Goal: Task Accomplishment & Management: Manage account settings

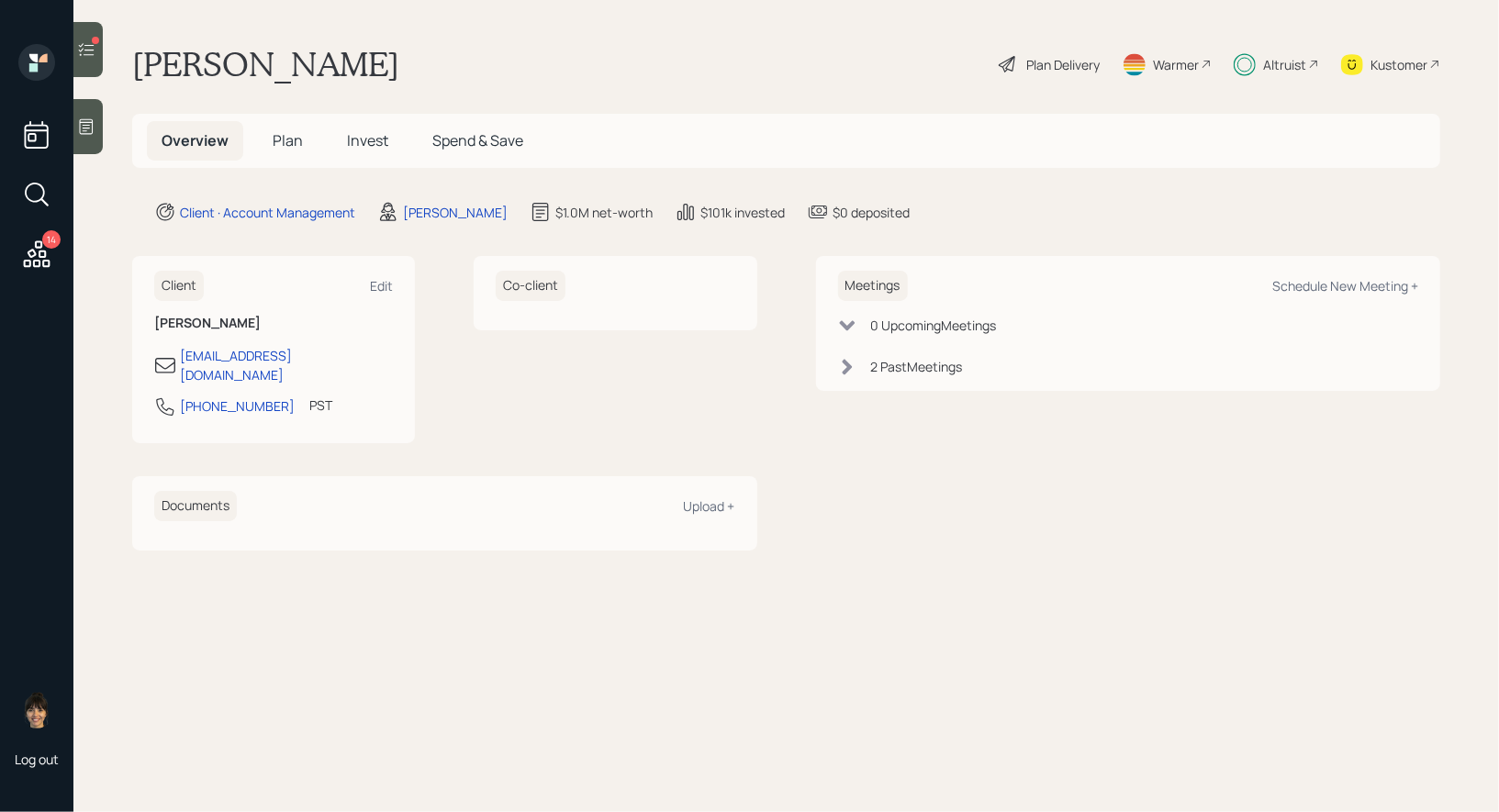
click at [373, 139] on span "Invest" at bounding box center [368, 141] width 41 height 21
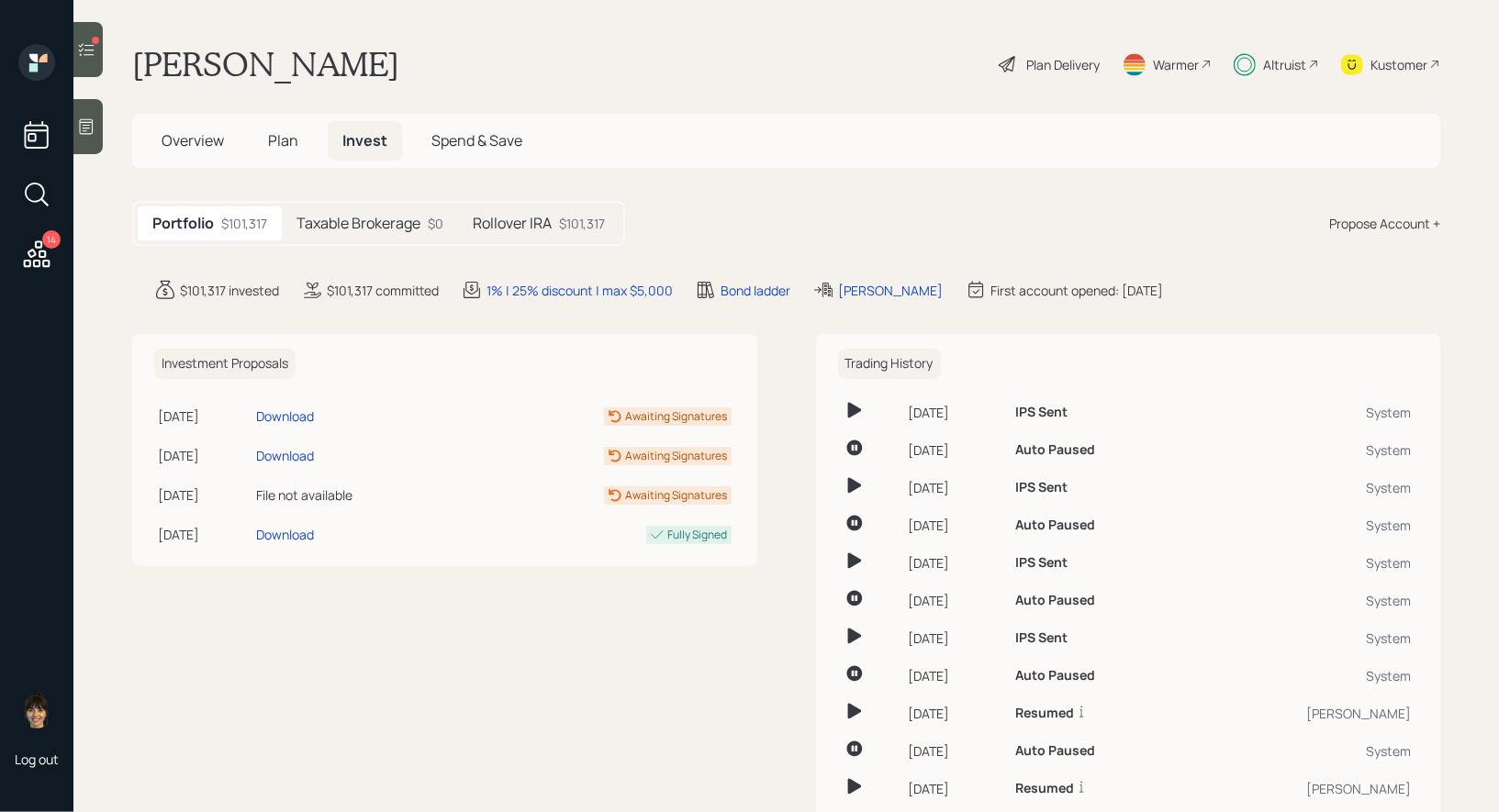
click at [366, 220] on h5 "Taxable Brokerage" at bounding box center [359, 223] width 124 height 18
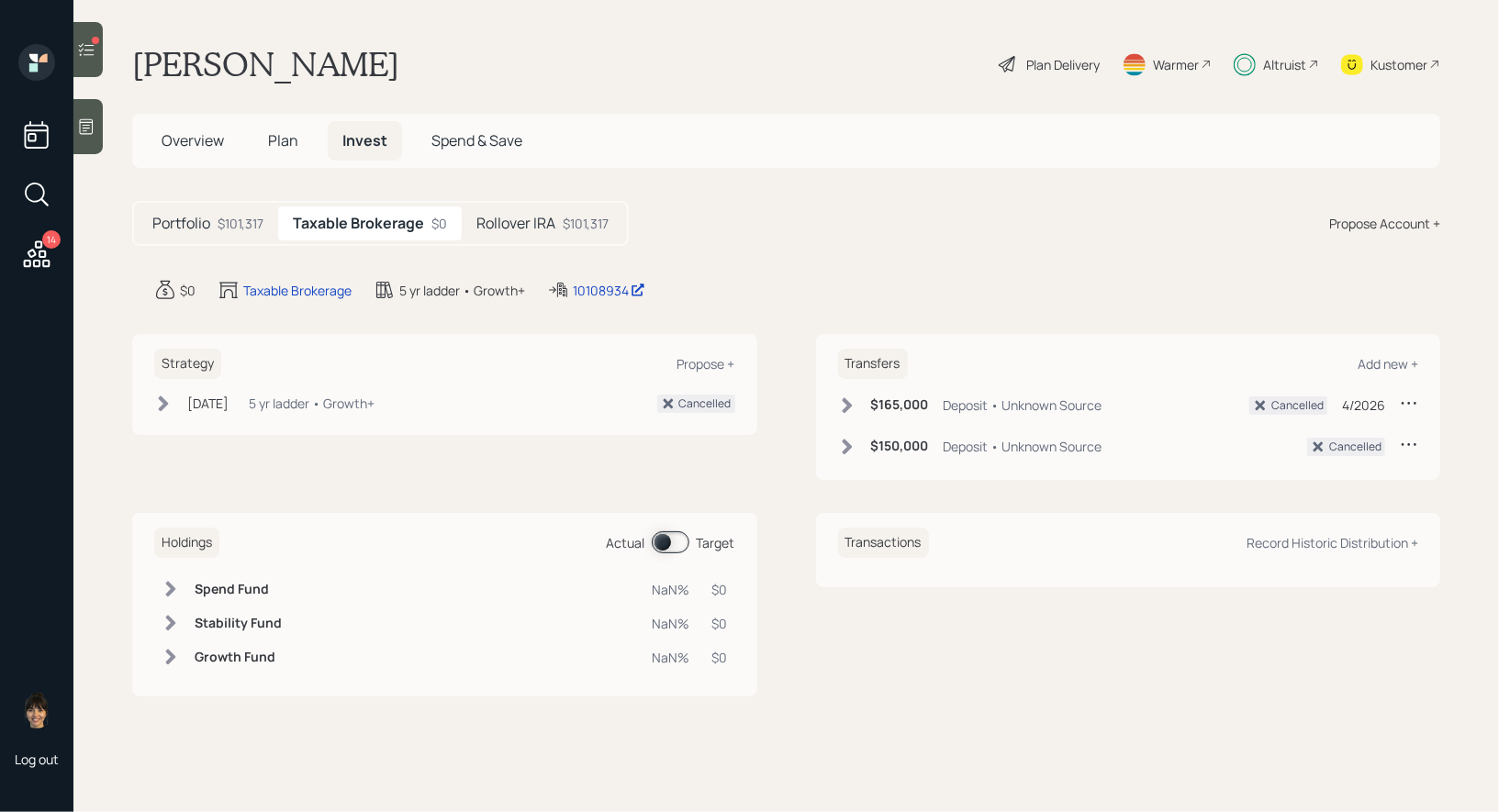
click at [550, 219] on h5 "Rollover IRA" at bounding box center [516, 223] width 79 height 18
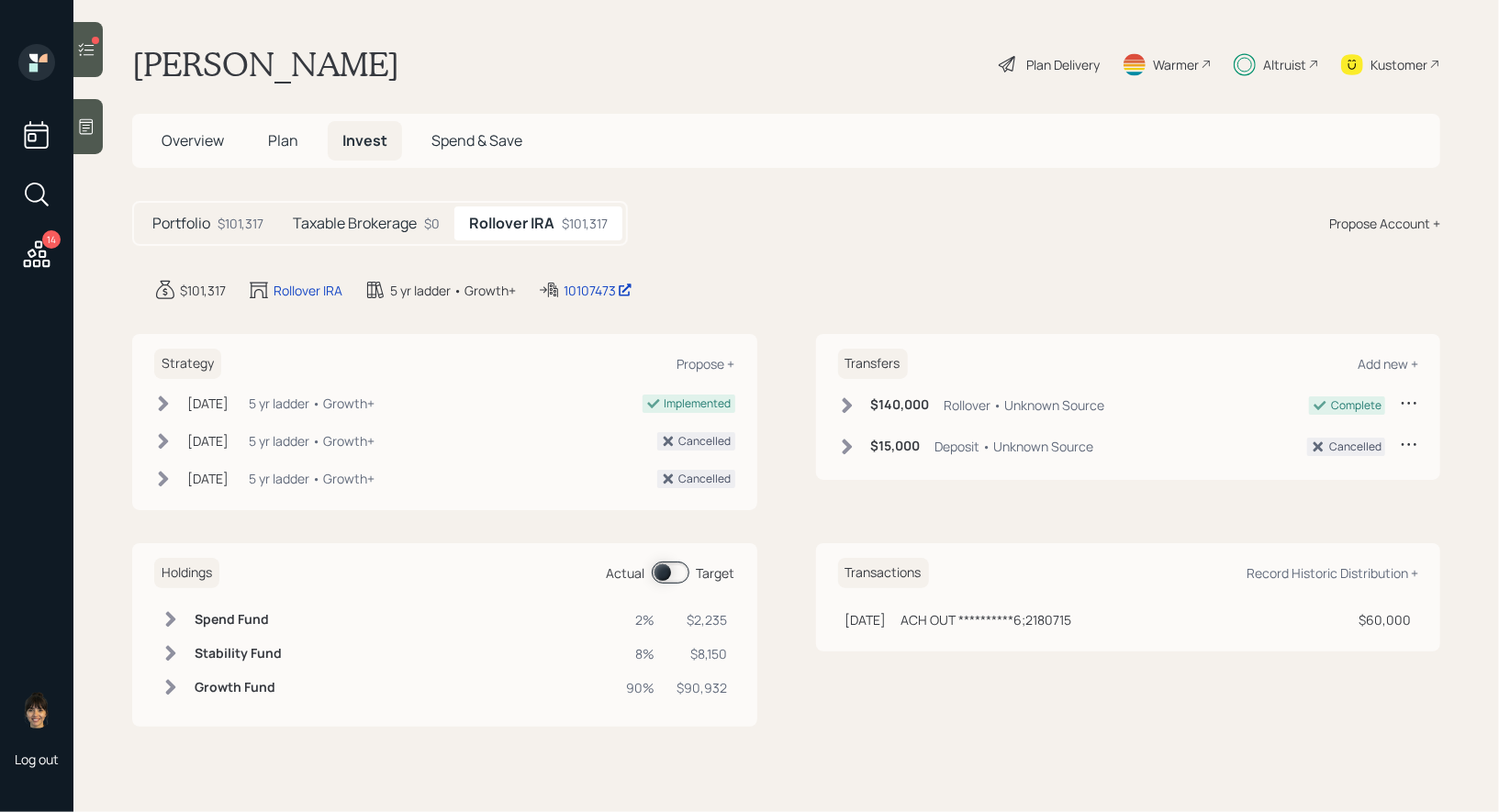
click at [168, 397] on icon at bounding box center [163, 404] width 19 height 19
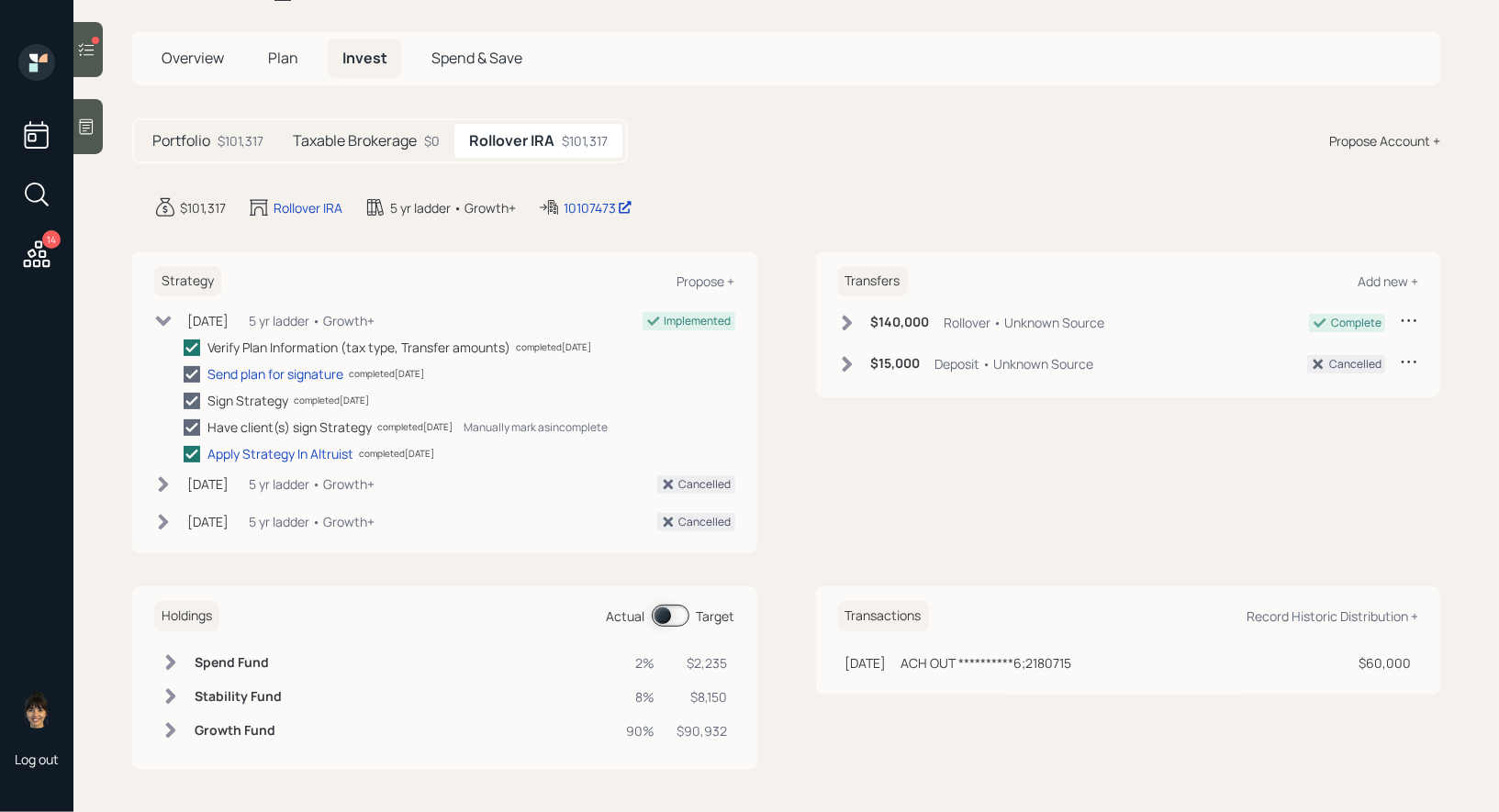
scroll to position [83, 0]
click at [658, 617] on span at bounding box center [671, 615] width 38 height 22
click at [674, 609] on span at bounding box center [671, 615] width 38 height 22
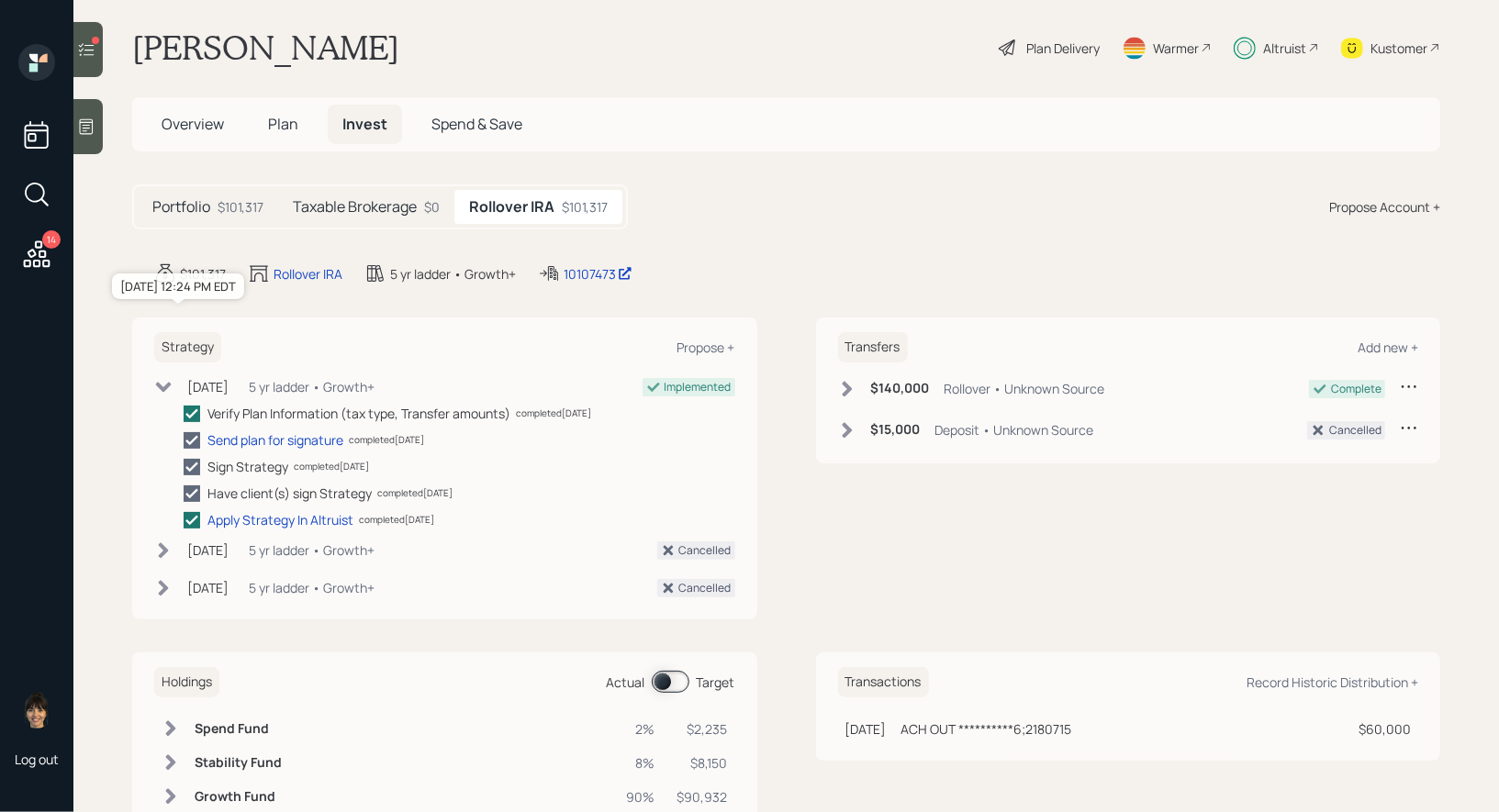
scroll to position [0, 0]
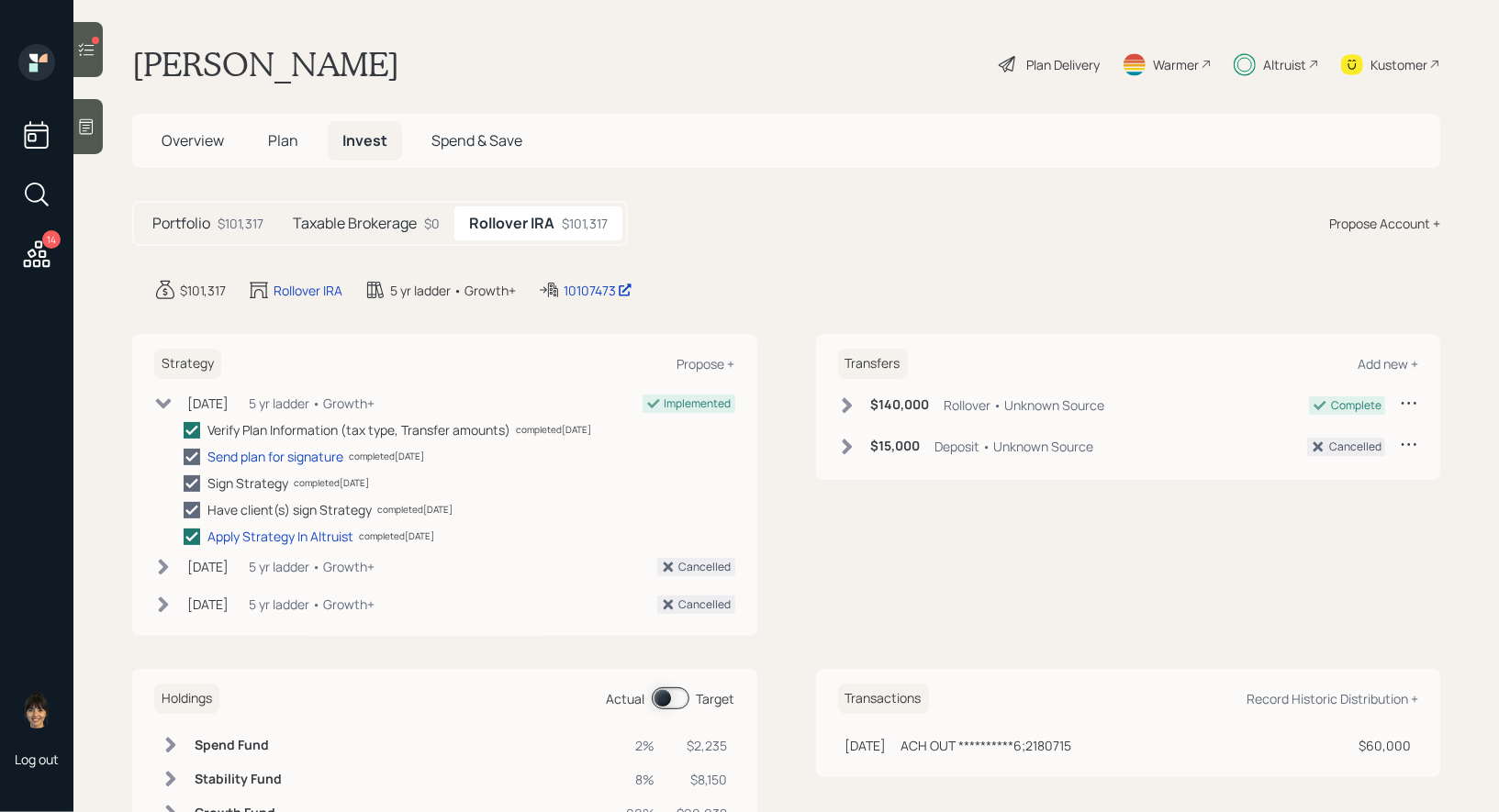
click at [86, 42] on icon at bounding box center [86, 50] width 19 height 19
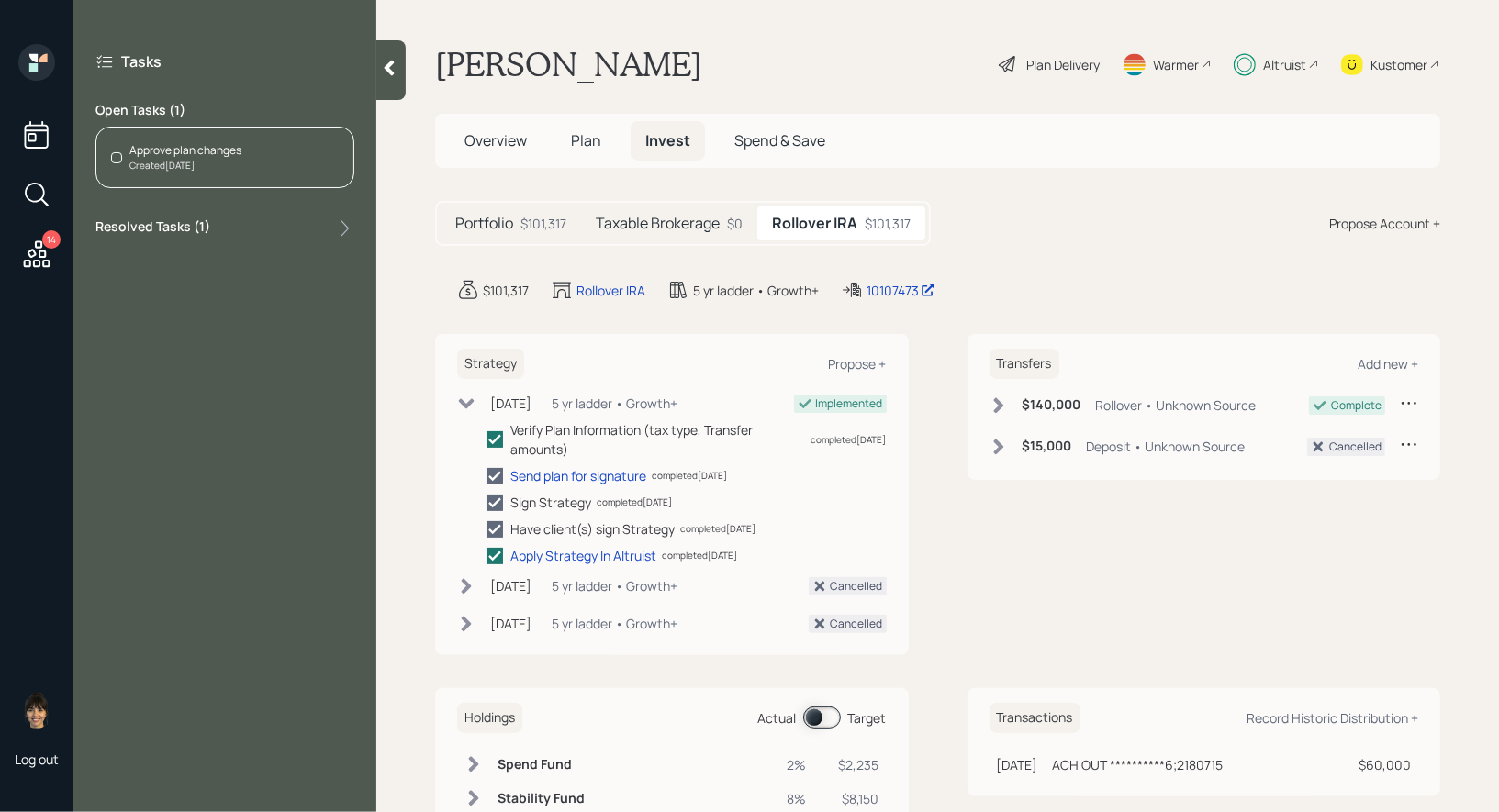
click at [240, 153] on div "Approve plan changes" at bounding box center [185, 151] width 112 height 17
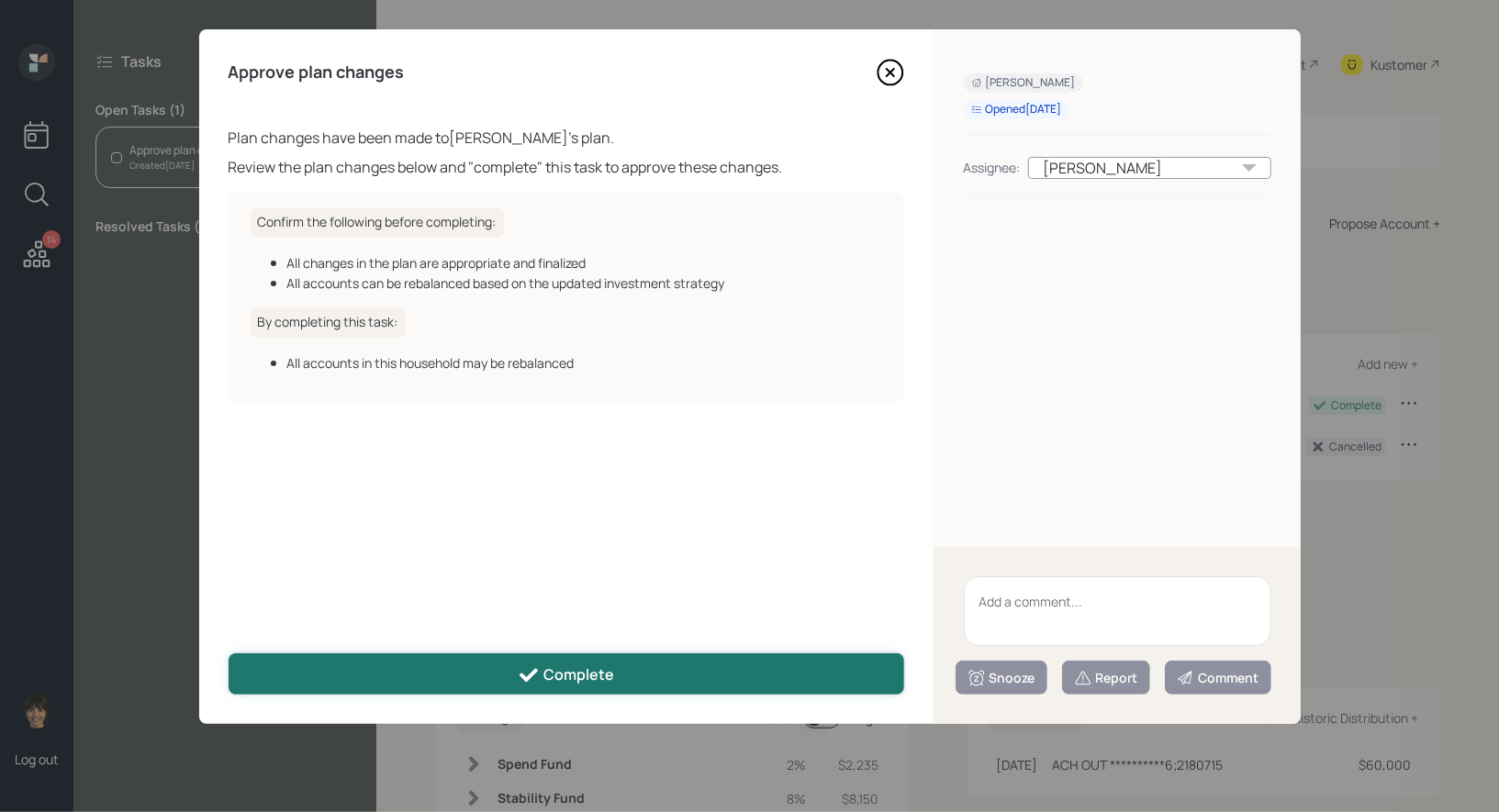
click at [535, 659] on button "Complete" at bounding box center [565, 674] width 675 height 41
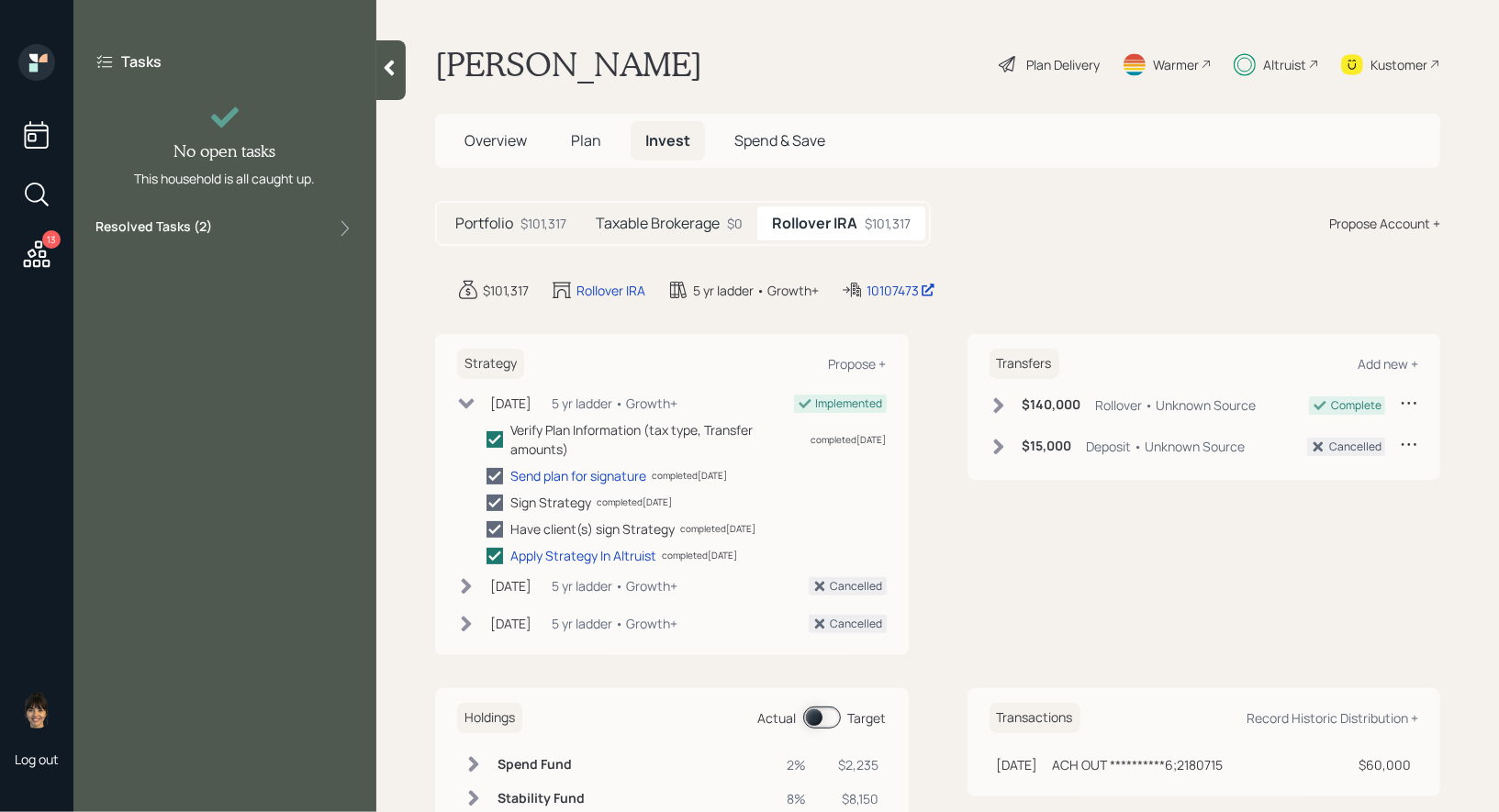
click at [34, 240] on icon at bounding box center [37, 253] width 33 height 33
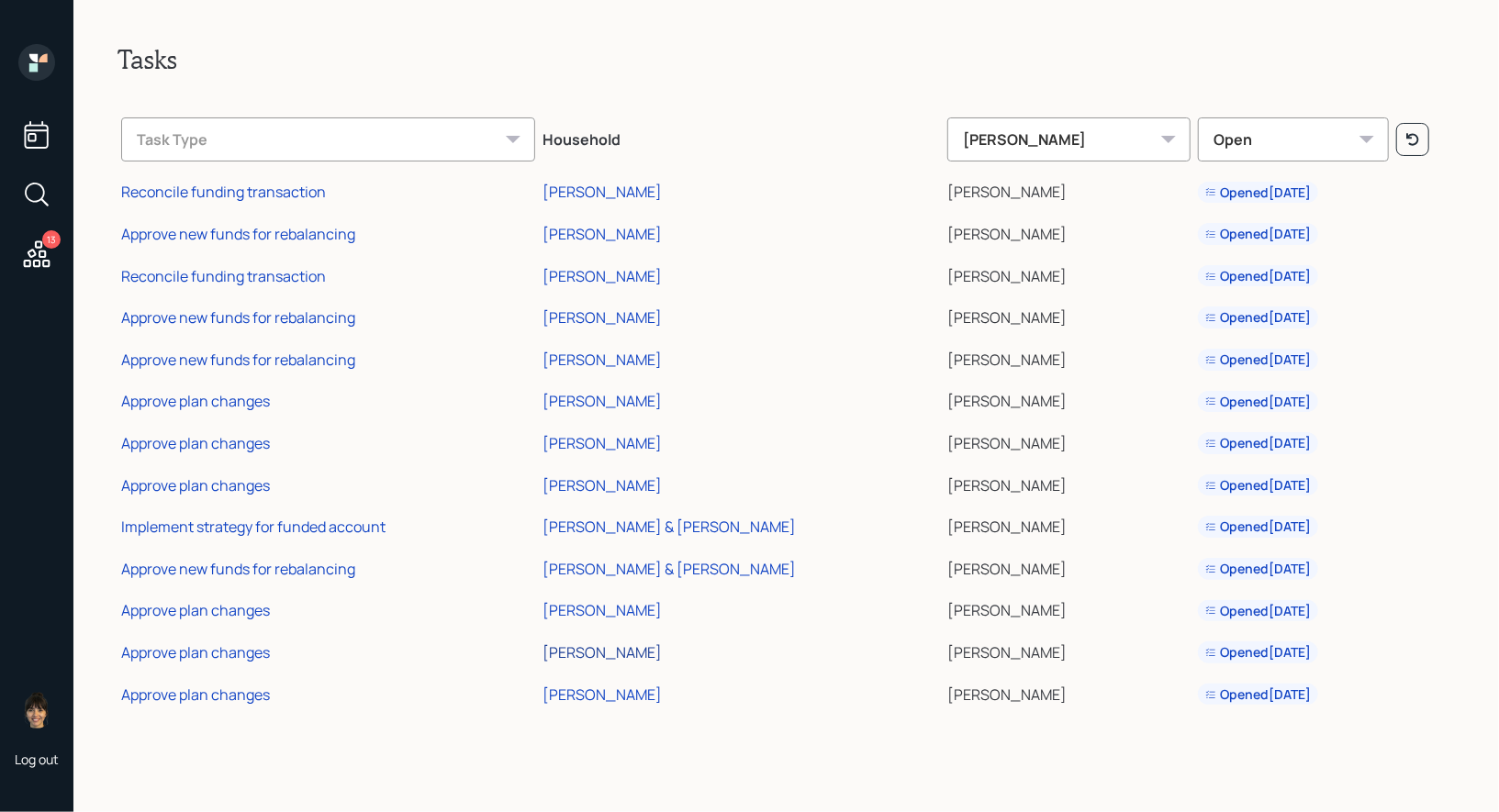
click at [628, 652] on div "[PERSON_NAME]" at bounding box center [602, 652] width 119 height 21
